Goal: Check status: Check status

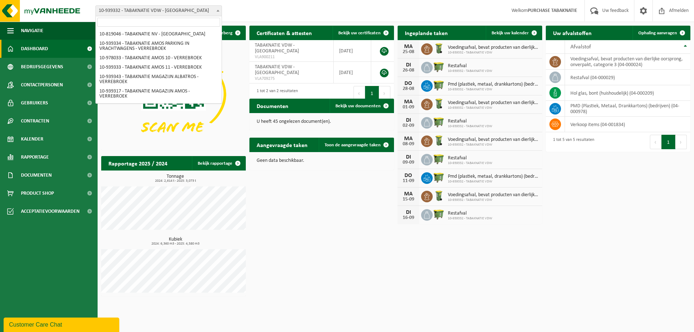
click at [183, 12] on span "10-939332 - TABAKNATIE VDW - [GEOGRAPHIC_DATA]" at bounding box center [159, 11] width 126 height 10
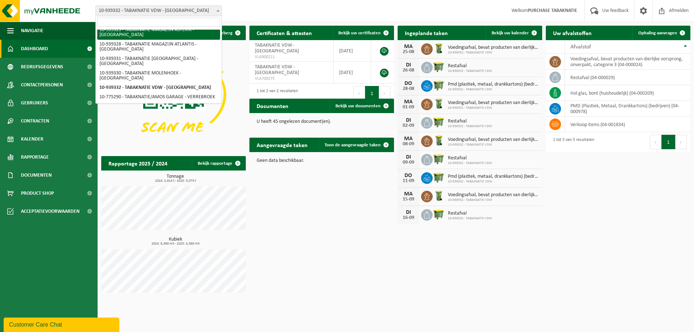
click at [161, 22] on input "search" at bounding box center [158, 22] width 123 height 9
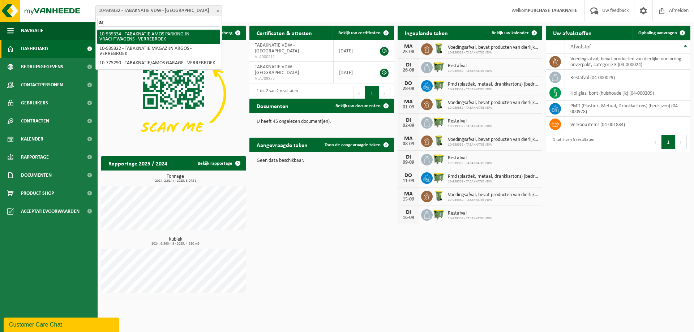
scroll to position [0, 0]
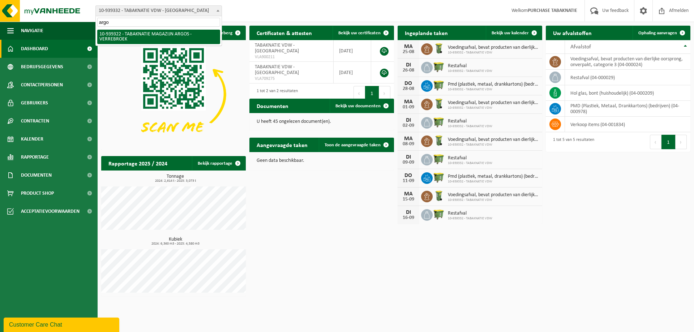
type input "argos"
select select "138349"
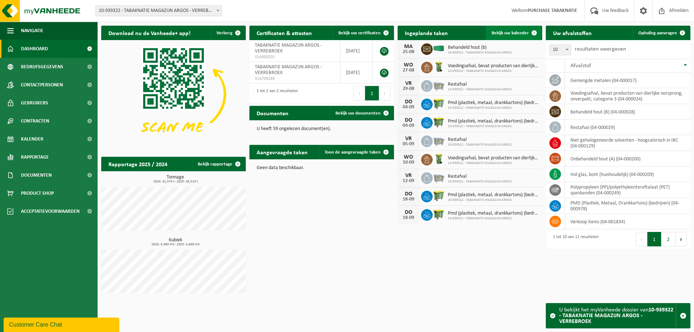
click at [497, 31] on span "Bekijk uw kalender" at bounding box center [510, 33] width 37 height 5
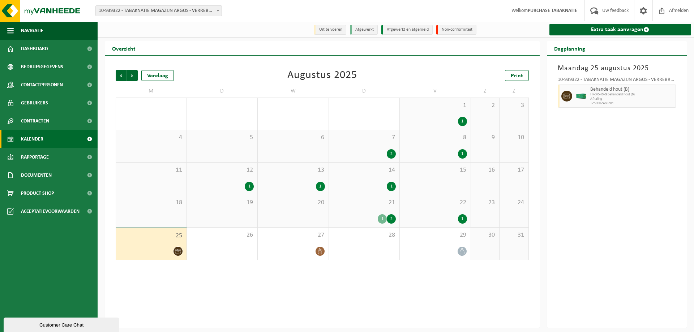
click at [373, 206] on span "21" at bounding box center [365, 203] width 64 height 8
